Goal: Task Accomplishment & Management: Manage account settings

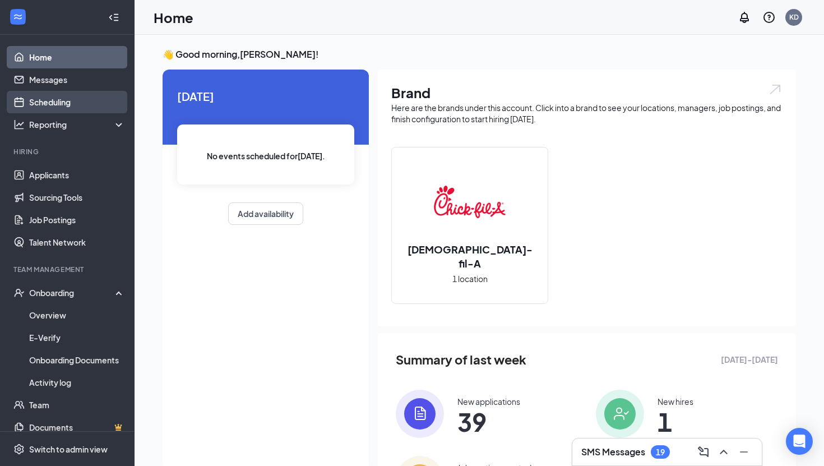
click at [63, 108] on link "Scheduling" at bounding box center [77, 102] width 96 height 22
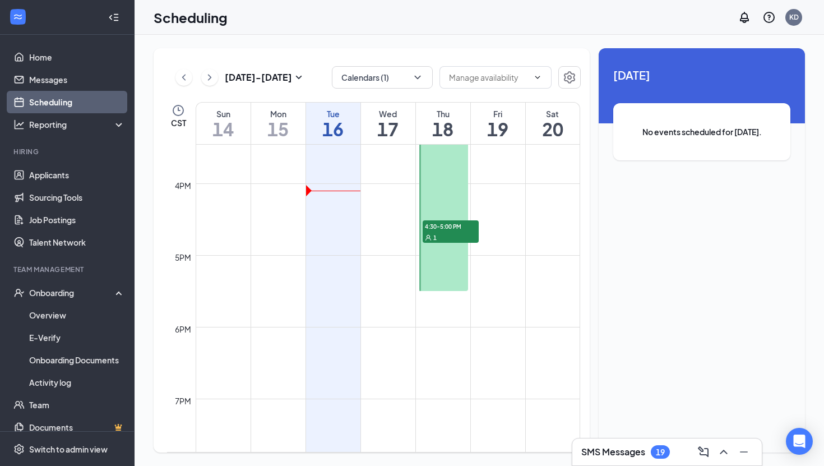
scroll to position [1120, 0]
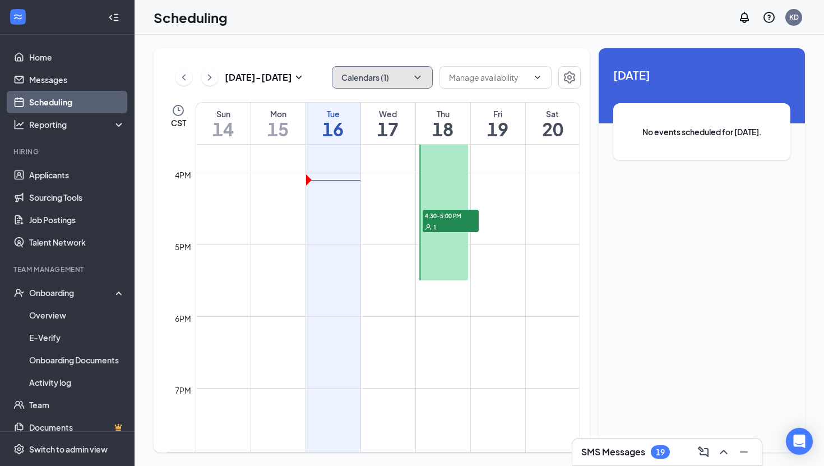
click at [403, 87] on button "Calendars (1)" at bounding box center [382, 77] width 101 height 22
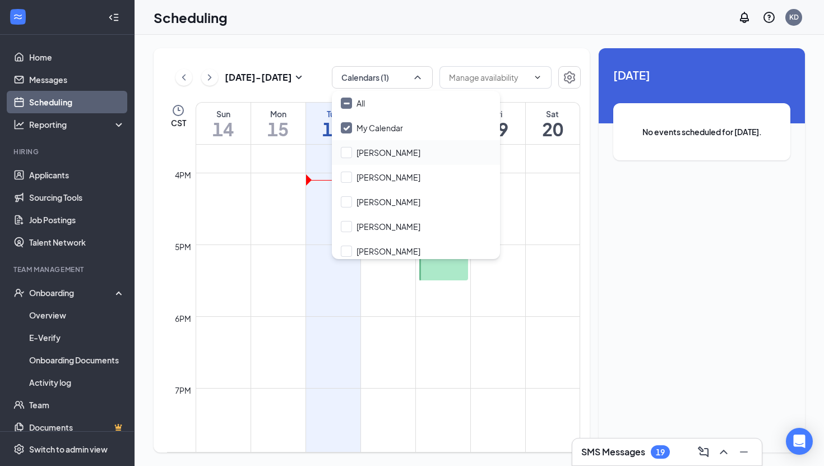
click at [409, 152] on div "[PERSON_NAME]" at bounding box center [416, 152] width 168 height 25
checkbox input "true"
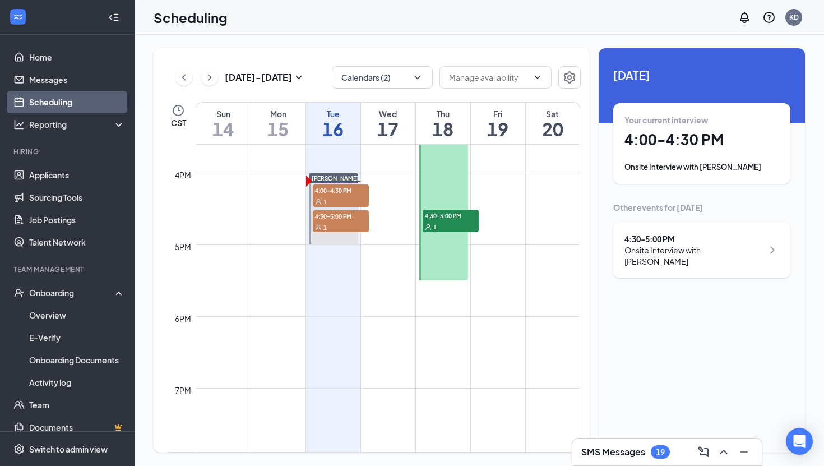
click at [468, 41] on div "[DATE] - [DATE] Calendars (2) CST Sun 14 Mon 15 Tue 16 Wed 17 Thu 18 Fri 19 Sat…" at bounding box center [479, 250] width 689 height 431
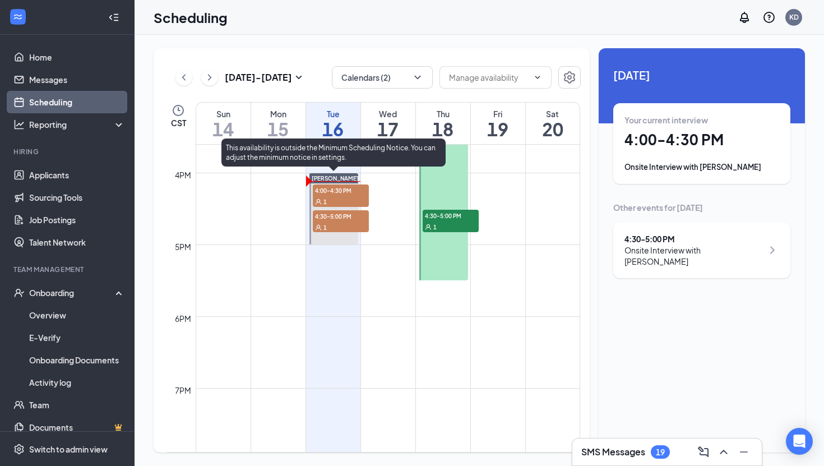
click at [331, 184] on span "4:00-4:30 PM" at bounding box center [341, 189] width 56 height 11
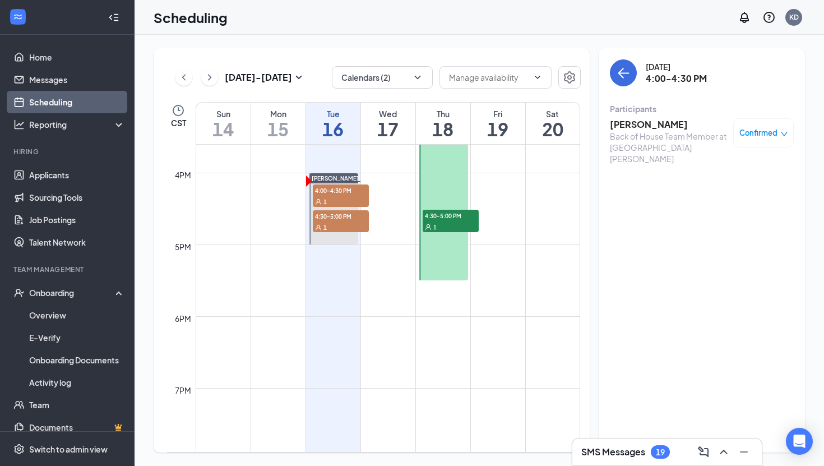
click at [641, 124] on h3 "[PERSON_NAME]" at bounding box center [669, 124] width 118 height 12
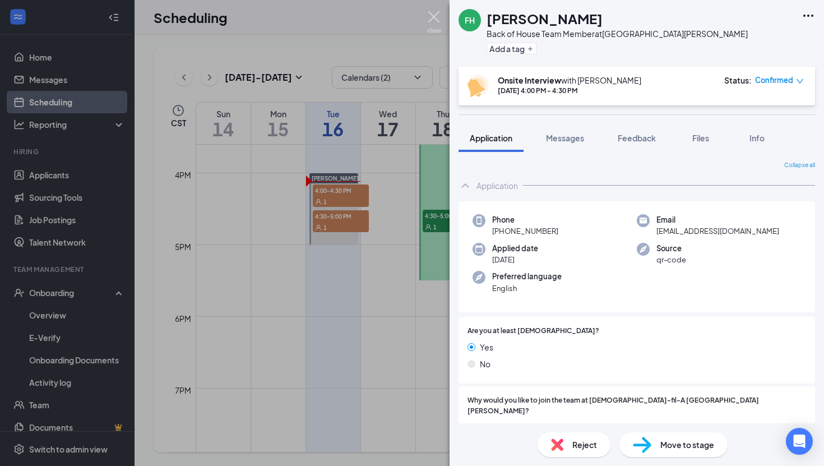
click at [431, 17] on img at bounding box center [434, 22] width 14 height 22
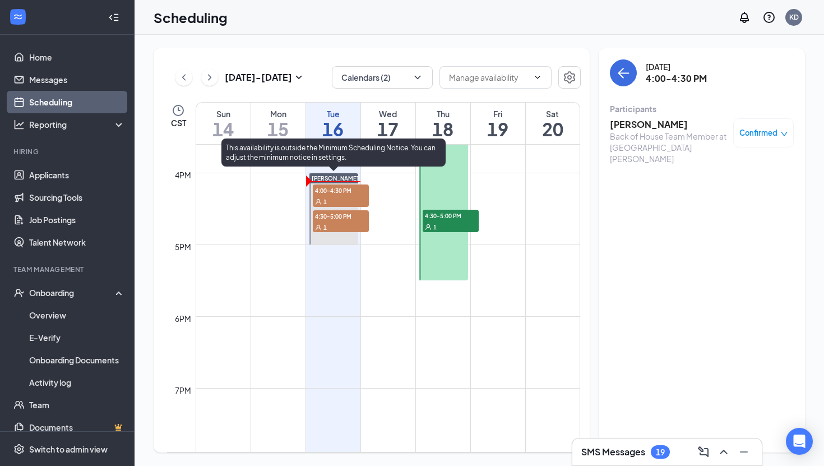
click at [347, 222] on div "1" at bounding box center [341, 226] width 56 height 11
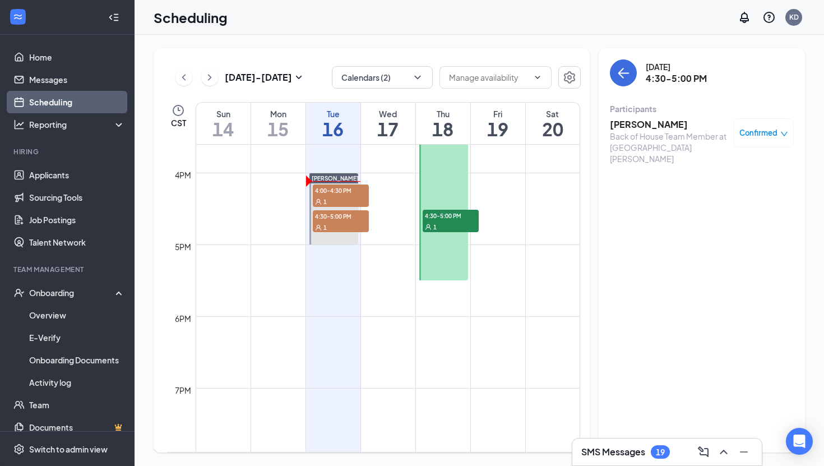
click at [638, 131] on div "Back of House Team Member at [GEOGRAPHIC_DATA][PERSON_NAME]" at bounding box center [669, 148] width 118 height 34
click at [636, 122] on h3 "[PERSON_NAME]" at bounding box center [669, 124] width 118 height 12
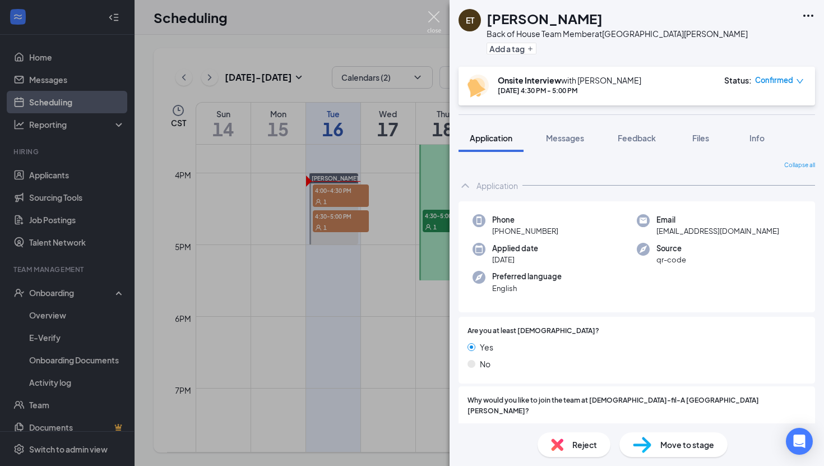
click at [437, 15] on img at bounding box center [434, 22] width 14 height 22
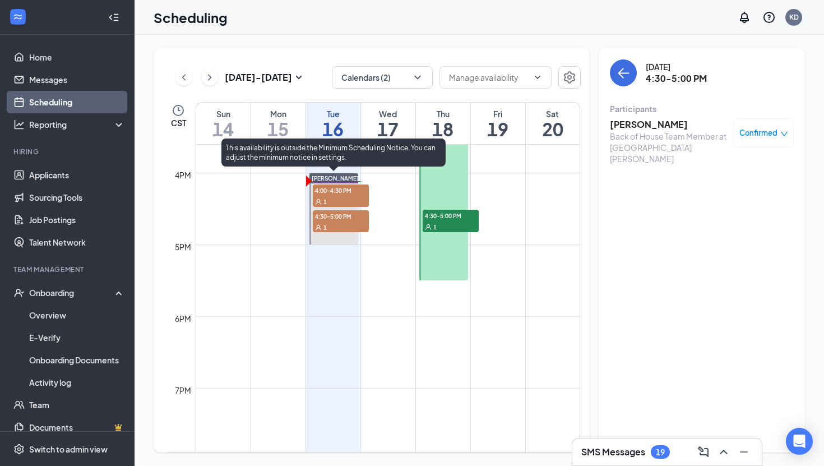
click at [346, 195] on span "4:00-4:30 PM" at bounding box center [341, 189] width 56 height 11
